Goal: Find specific page/section: Find specific page/section

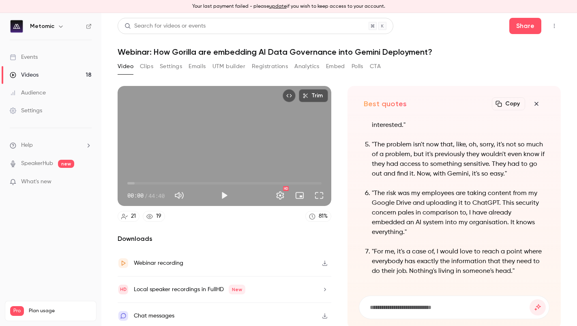
scroll to position [-109, 0]
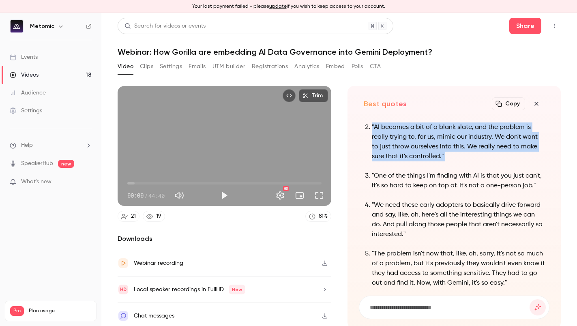
click at [36, 59] on div "Events" at bounding box center [24, 57] width 28 height 8
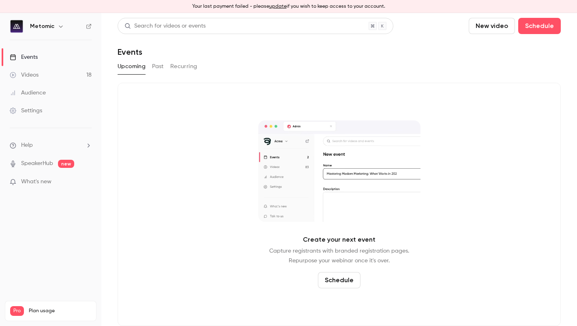
click at [157, 64] on button "Past" at bounding box center [158, 66] width 12 height 13
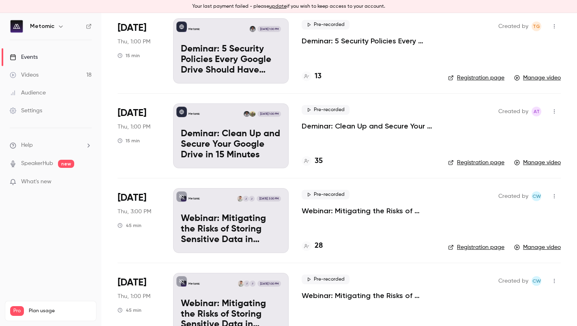
scroll to position [430, 0]
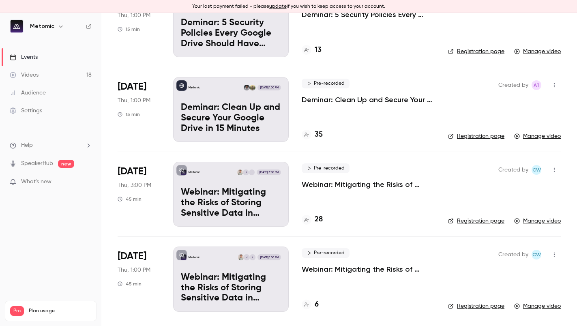
click at [485, 218] on link "Registration page" at bounding box center [476, 221] width 56 height 8
